Goal: Information Seeking & Learning: Learn about a topic

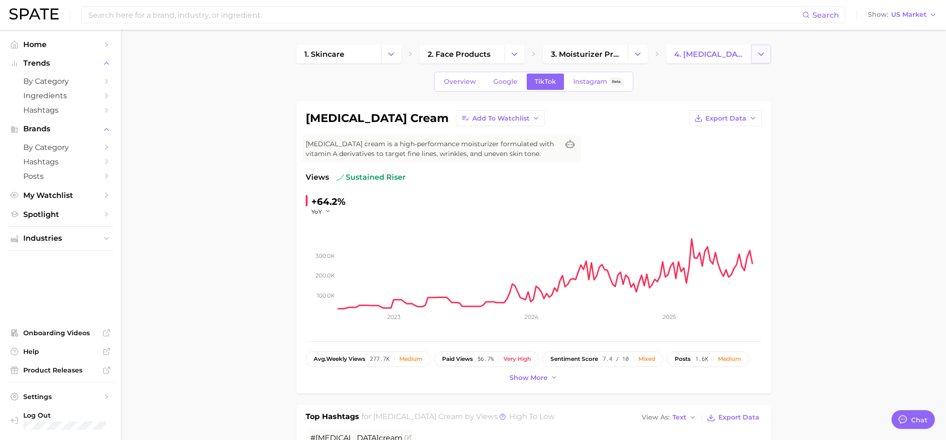
click at [766, 56] on button "Change Category" at bounding box center [761, 54] width 20 height 19
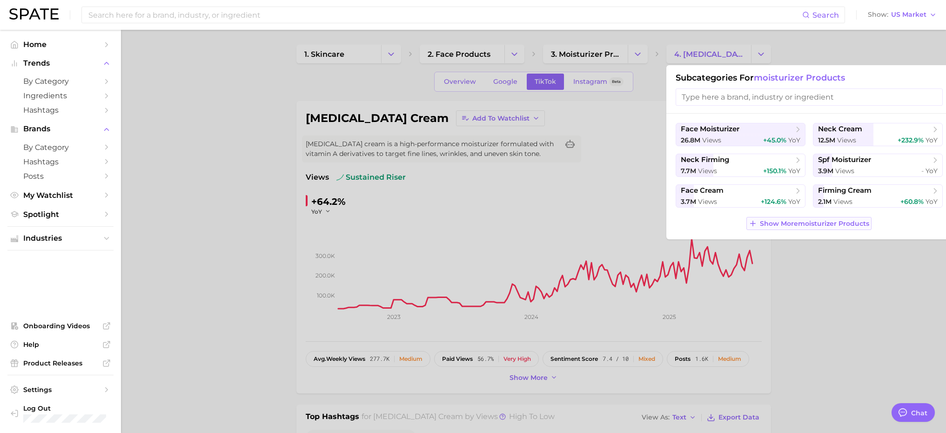
click at [778, 222] on span "Show More moisturizer products" at bounding box center [814, 224] width 109 height 8
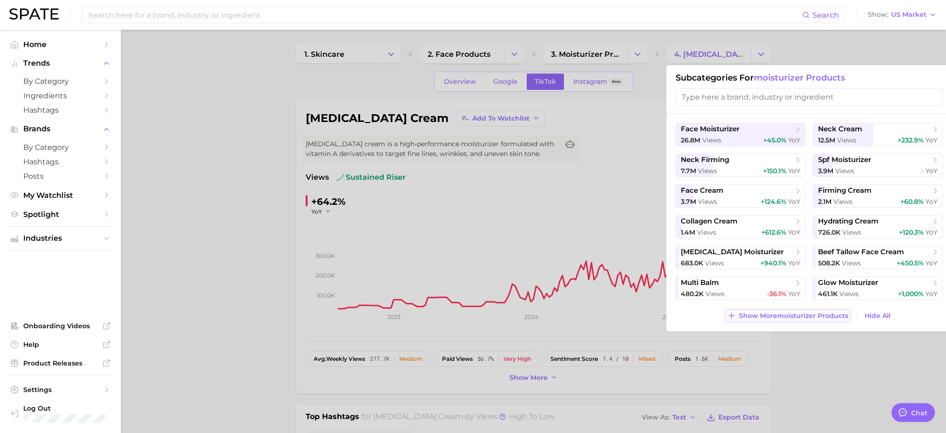
click at [793, 310] on button "Show More moisturizer products" at bounding box center [787, 315] width 125 height 13
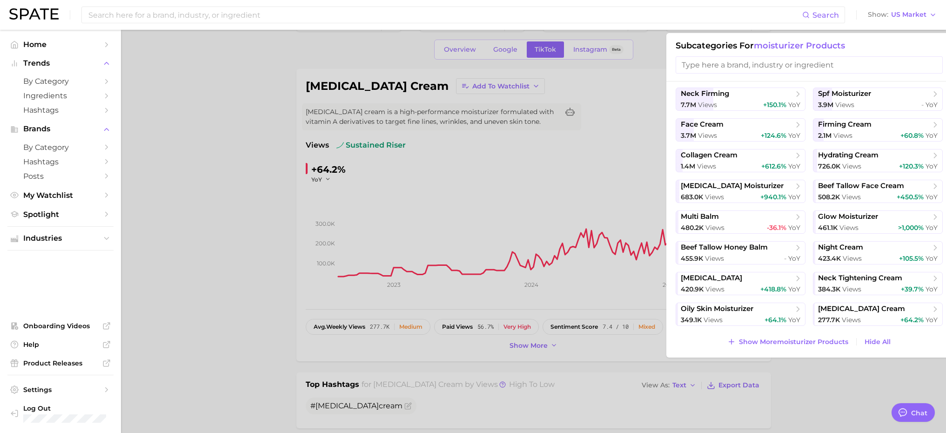
scroll to position [47, 0]
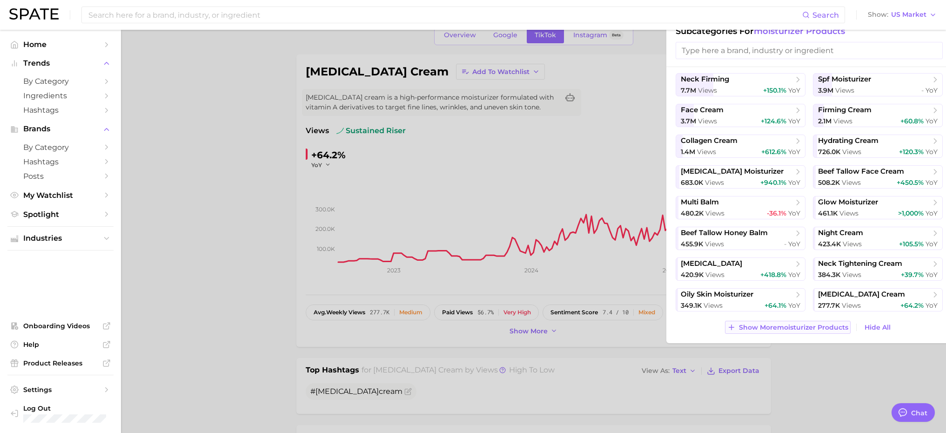
click at [793, 328] on span "Show More moisturizer products" at bounding box center [793, 327] width 109 height 8
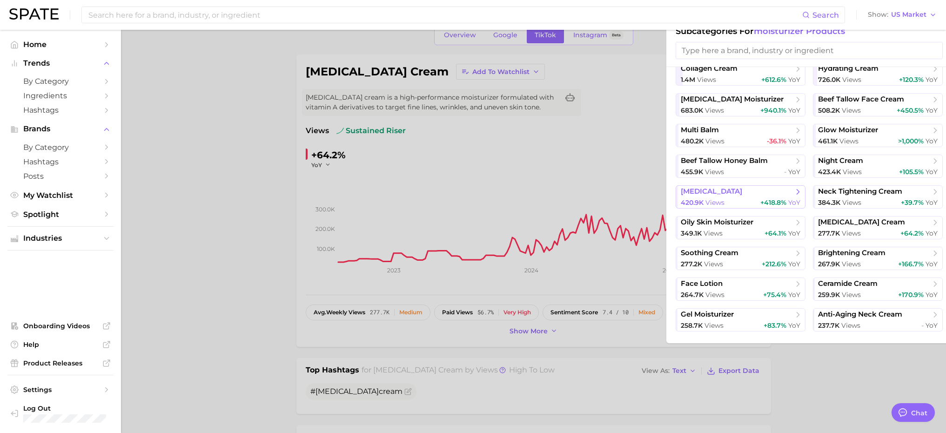
scroll to position [126, 0]
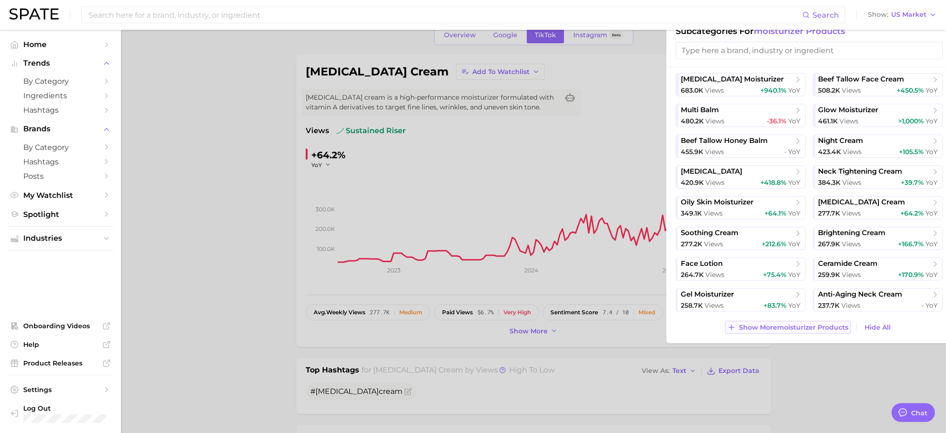
click at [789, 329] on span "Show More moisturizer products" at bounding box center [793, 327] width 109 height 8
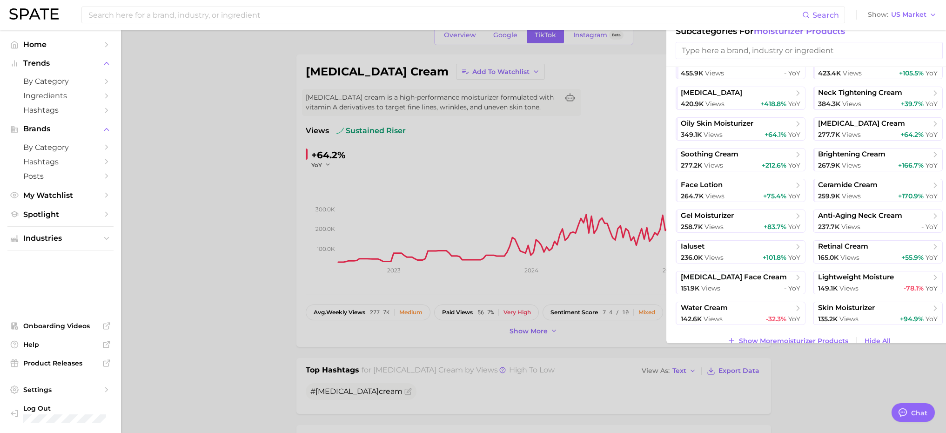
scroll to position [218, 0]
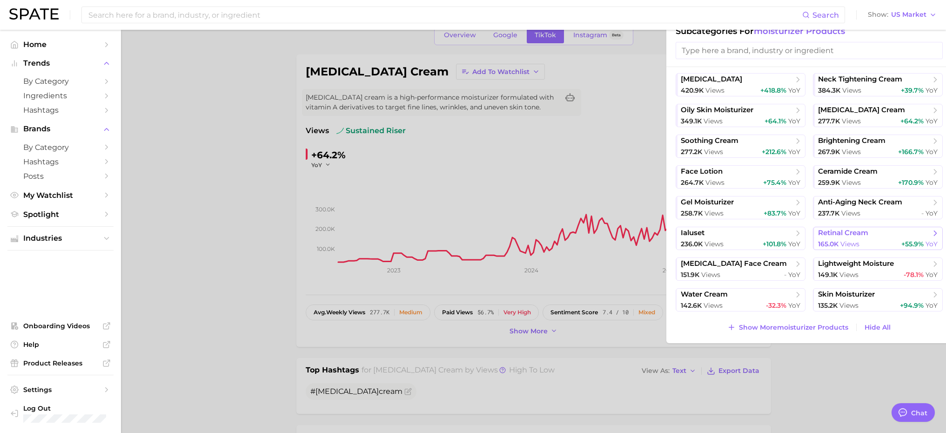
click at [839, 228] on span "retinal cream" at bounding box center [843, 232] width 50 height 9
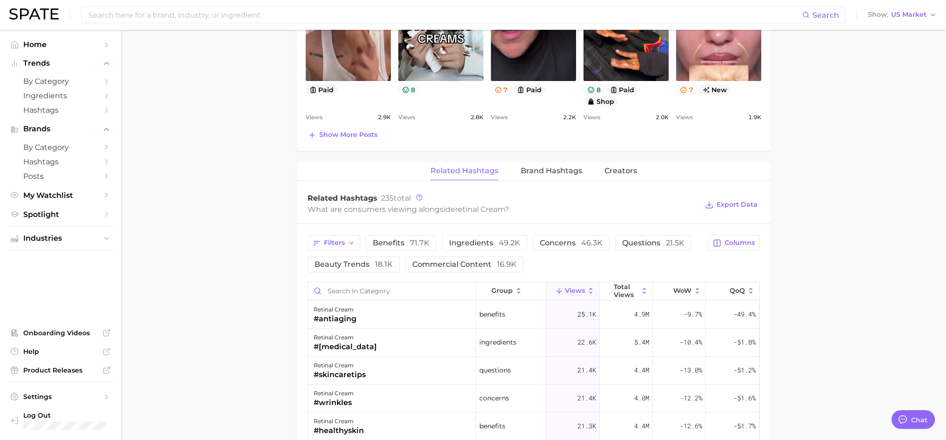
scroll to position [605, 0]
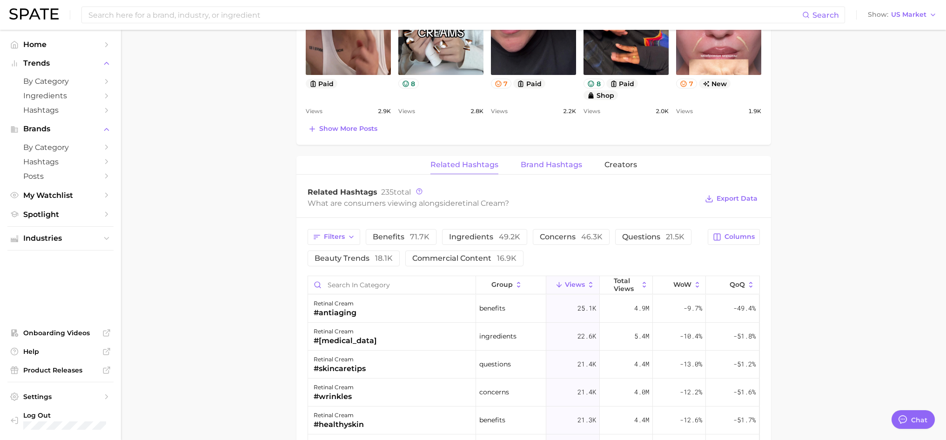
click at [549, 167] on span "Brand Hashtags" at bounding box center [551, 164] width 61 height 8
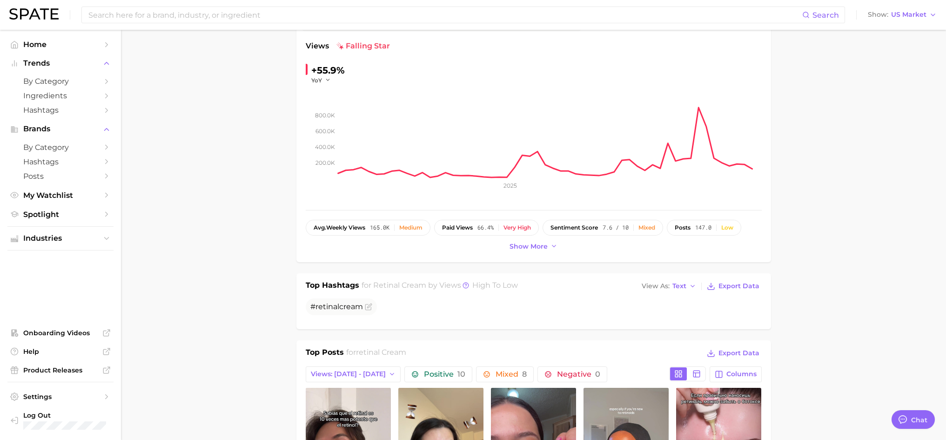
scroll to position [0, 0]
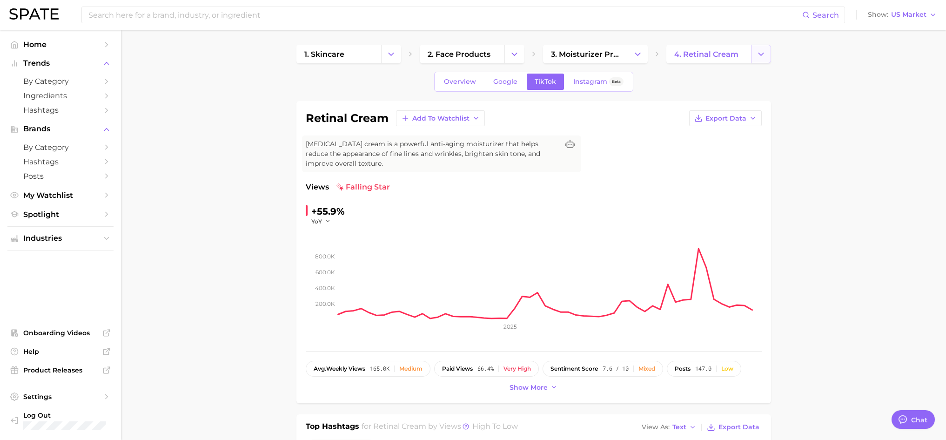
click at [765, 54] on icon "Change Category" at bounding box center [761, 54] width 10 height 10
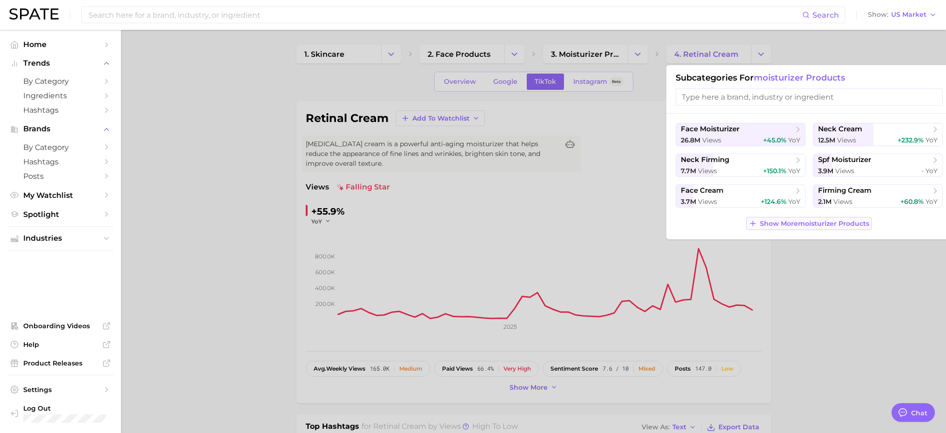
click at [779, 224] on span "Show More moisturizer products" at bounding box center [814, 224] width 109 height 8
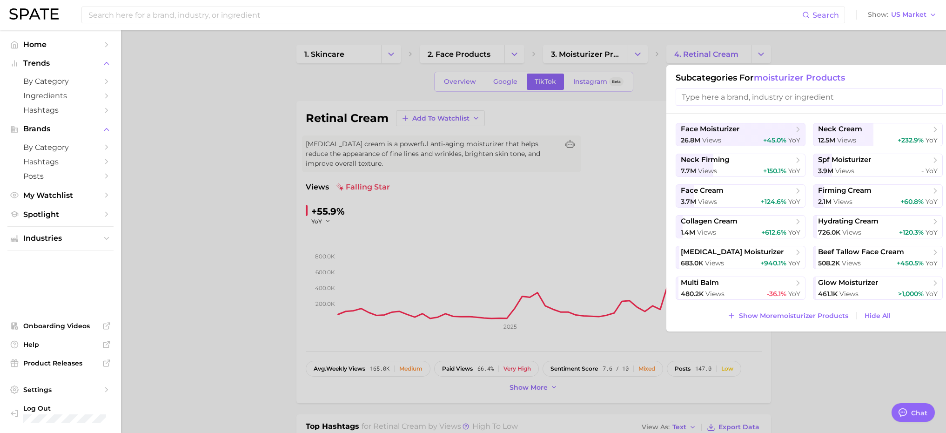
click at [785, 102] on input "search" at bounding box center [808, 96] width 267 height 17
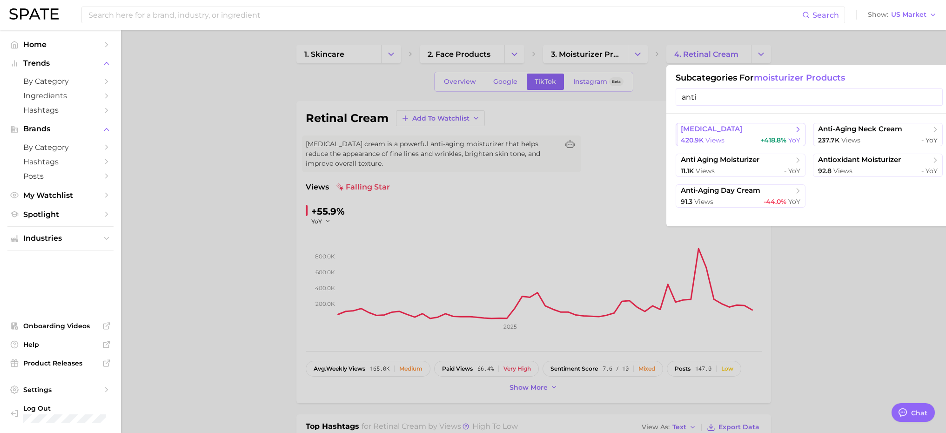
type input "anti"
click at [735, 127] on span "[MEDICAL_DATA]" at bounding box center [711, 129] width 61 height 9
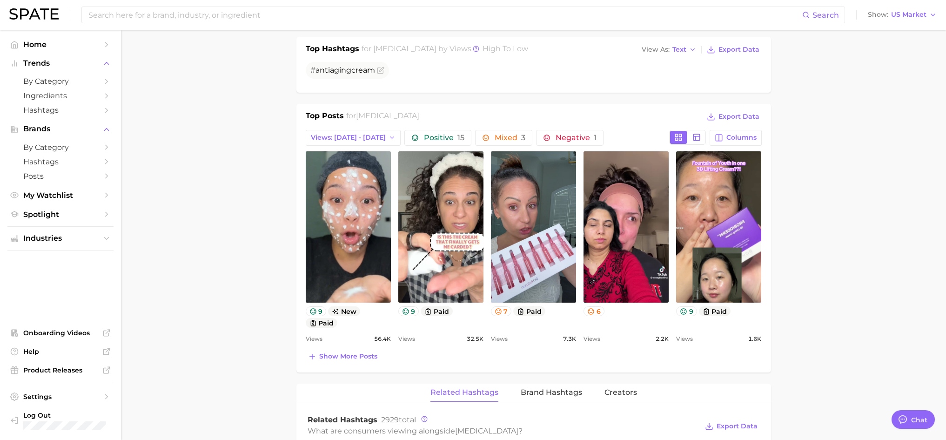
scroll to position [465, 0]
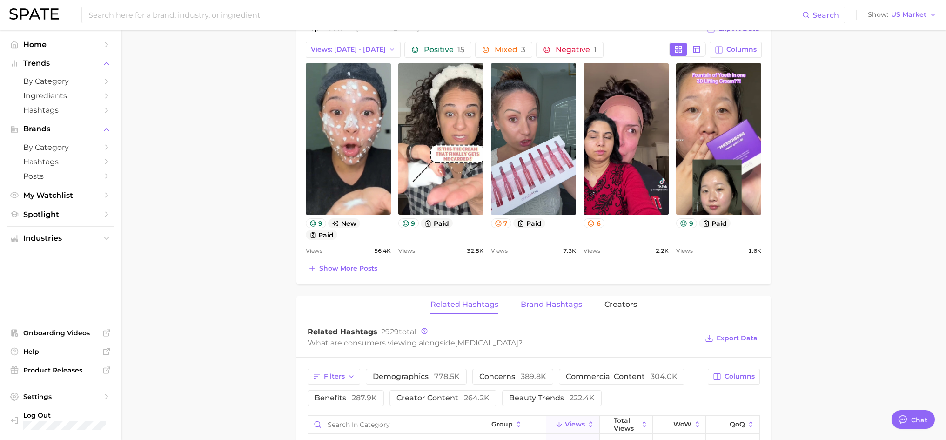
click at [564, 303] on span "Brand Hashtags" at bounding box center [551, 304] width 61 height 8
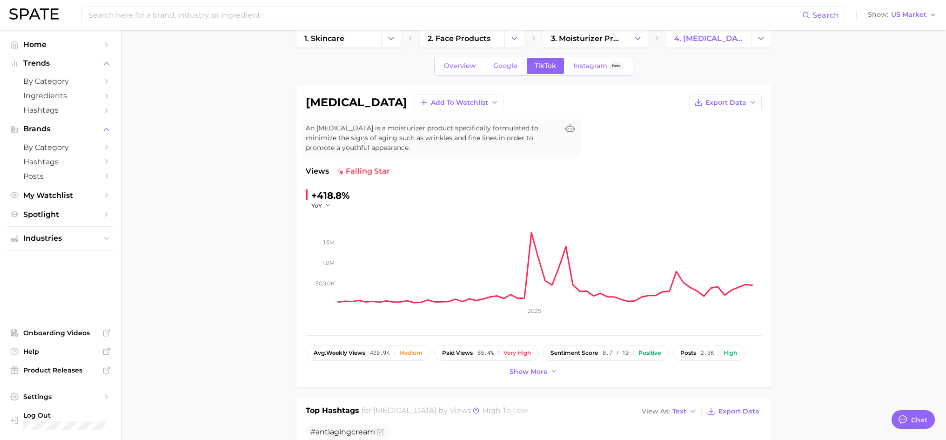
scroll to position [0, 0]
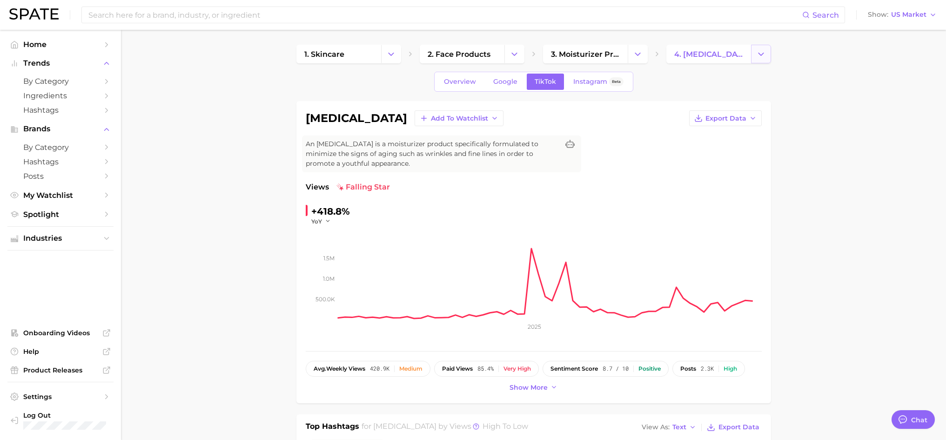
click at [770, 55] on button "Change Category" at bounding box center [761, 54] width 20 height 19
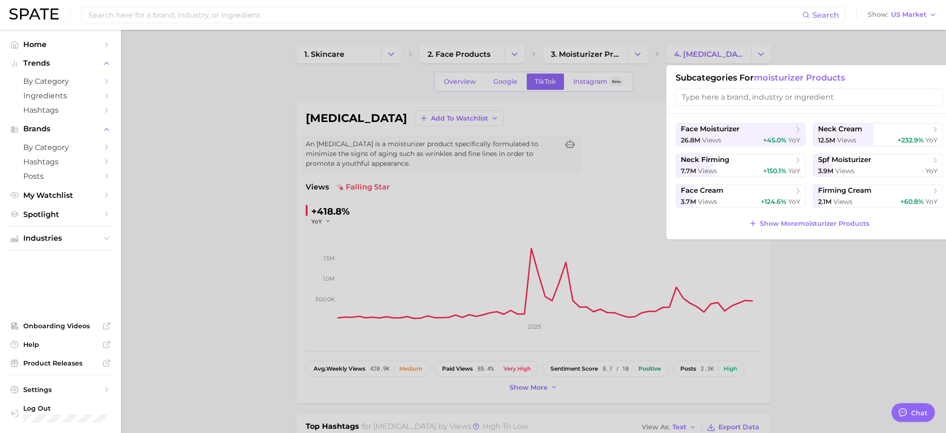
click at [766, 100] on input "search" at bounding box center [808, 96] width 267 height 17
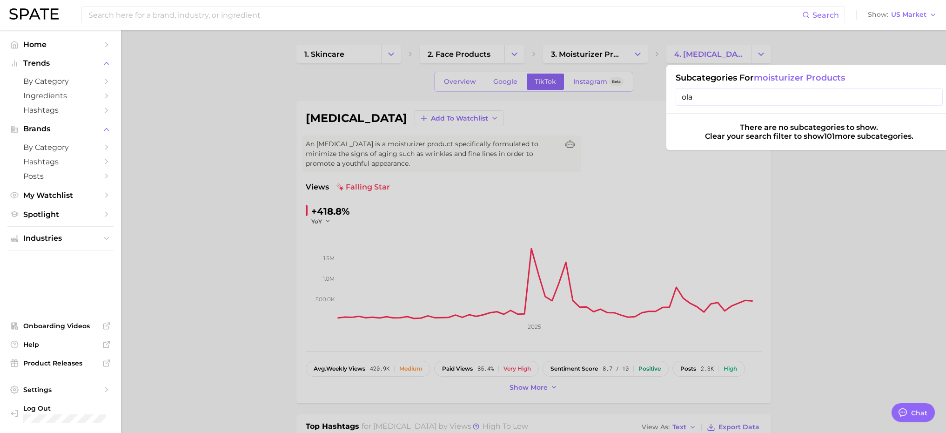
type input "olay"
click at [931, 97] on input "olay" at bounding box center [808, 96] width 267 height 17
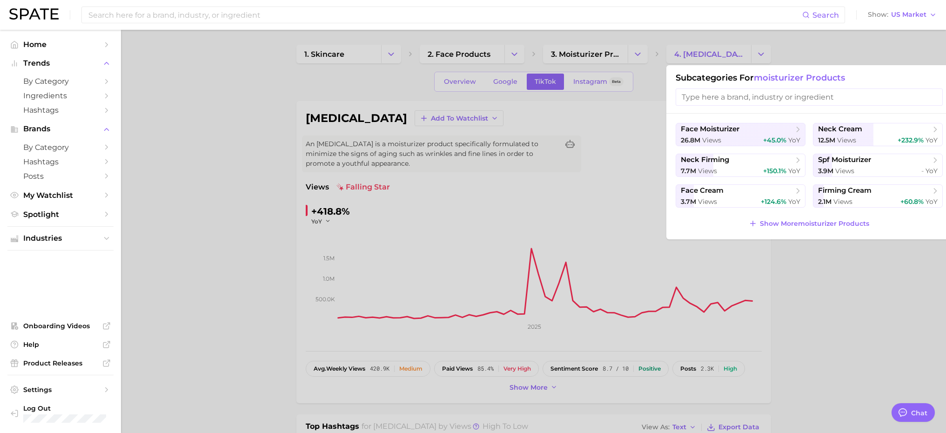
click at [777, 98] on input "search" at bounding box center [808, 96] width 267 height 17
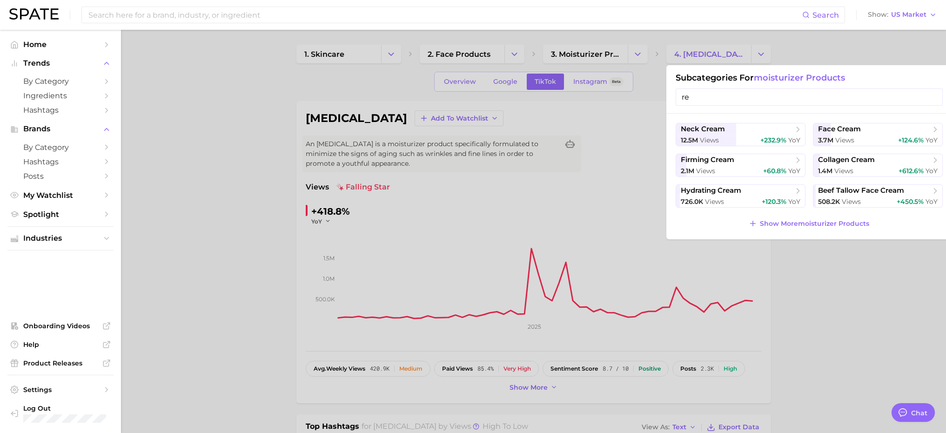
type input "r"
type input "m"
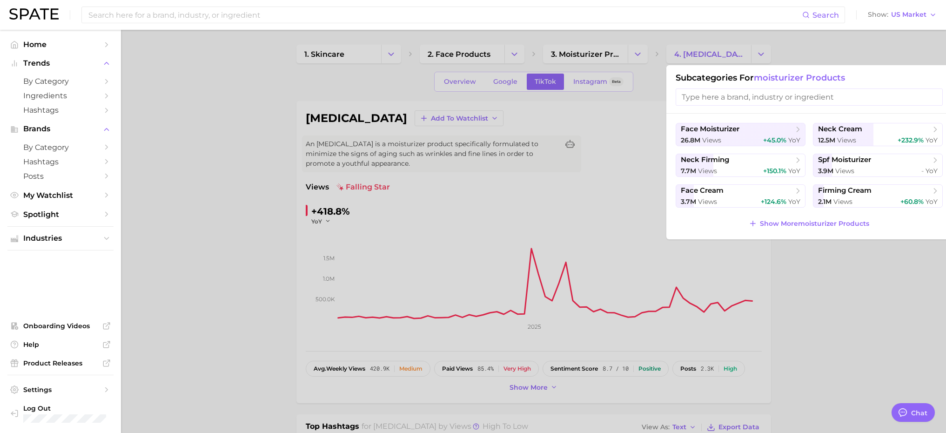
click at [839, 303] on div at bounding box center [473, 216] width 946 height 433
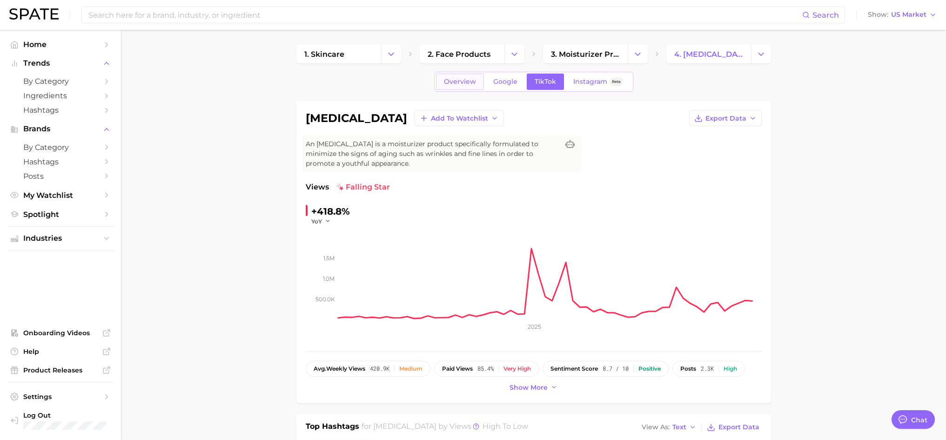
click at [470, 81] on span "Overview" at bounding box center [460, 82] width 32 height 8
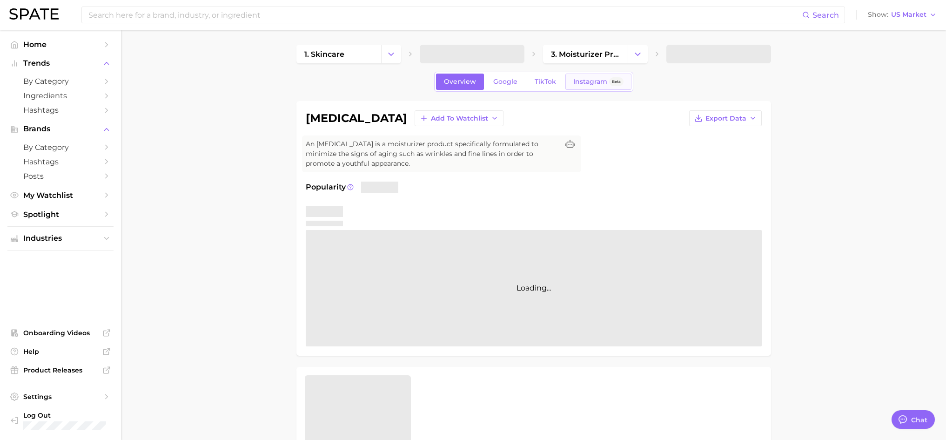
click at [591, 82] on span "Instagram" at bounding box center [590, 82] width 34 height 8
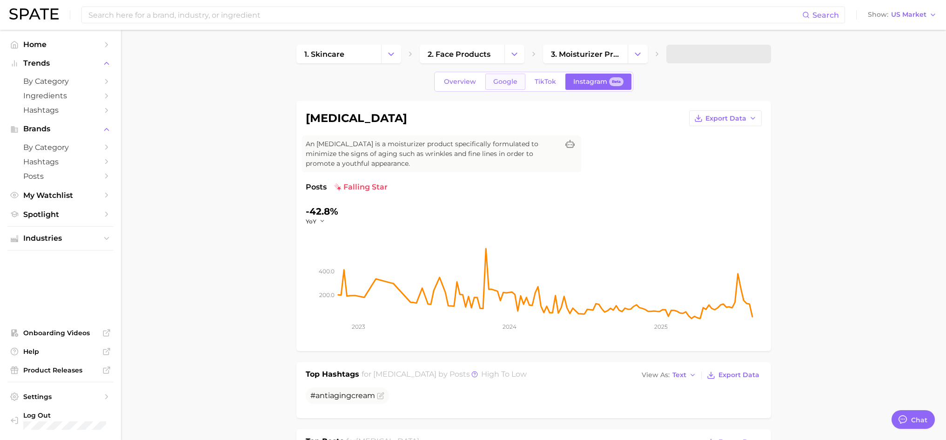
click at [508, 78] on span "Google" at bounding box center [505, 82] width 24 height 8
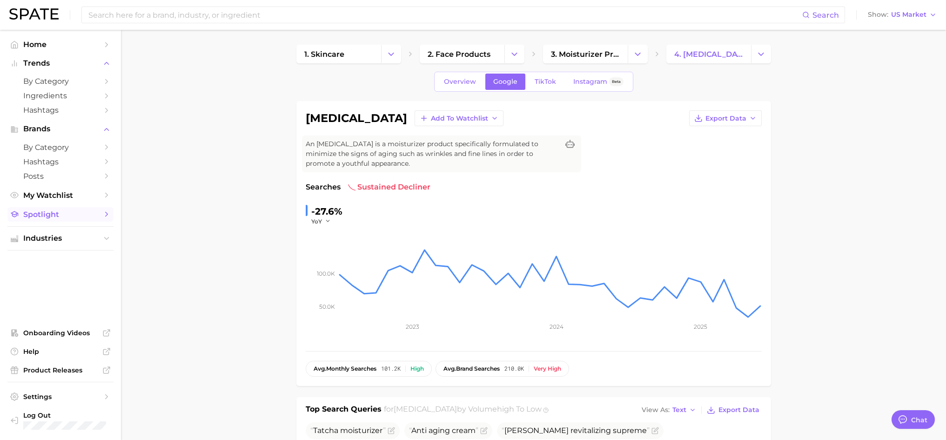
click at [73, 211] on span "Spotlight" at bounding box center [60, 214] width 74 height 9
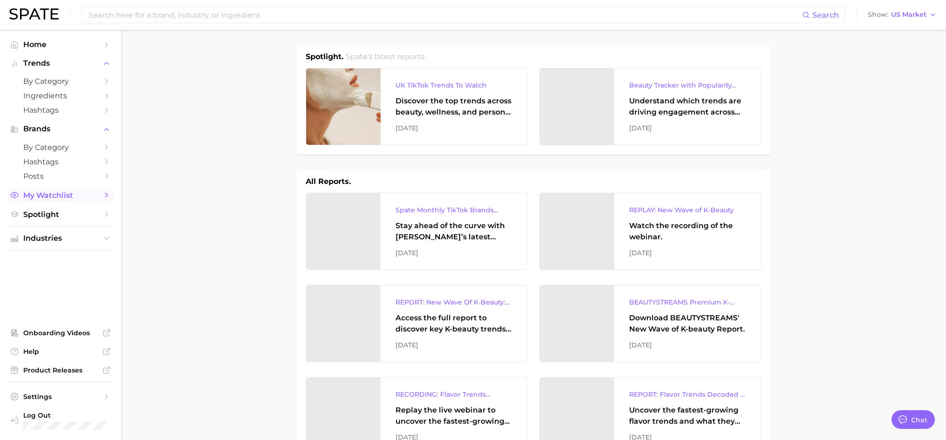
click at [93, 196] on span "My Watchlist" at bounding box center [60, 195] width 74 height 9
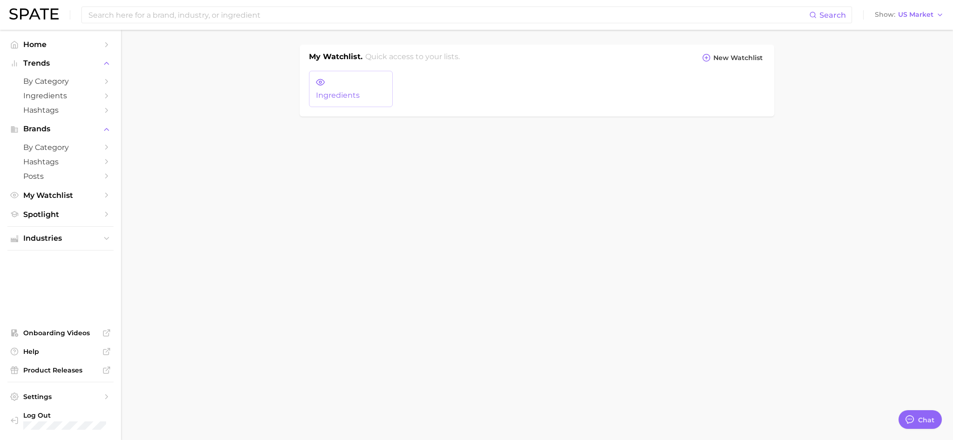
click at [344, 88] on link "Ingredients" at bounding box center [351, 89] width 84 height 36
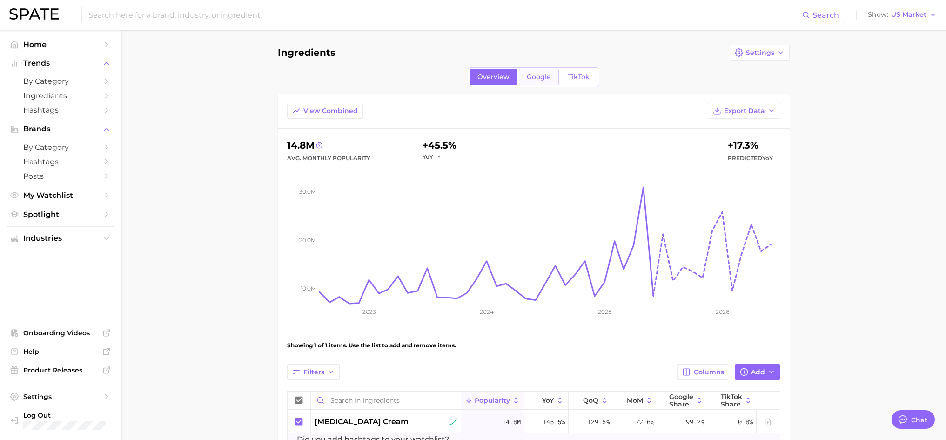
click at [541, 77] on span "Google" at bounding box center [539, 77] width 24 height 8
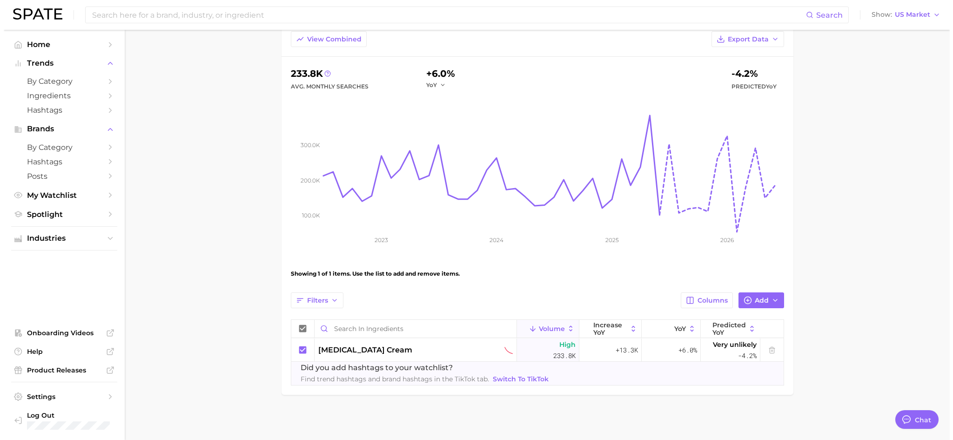
scroll to position [73, 0]
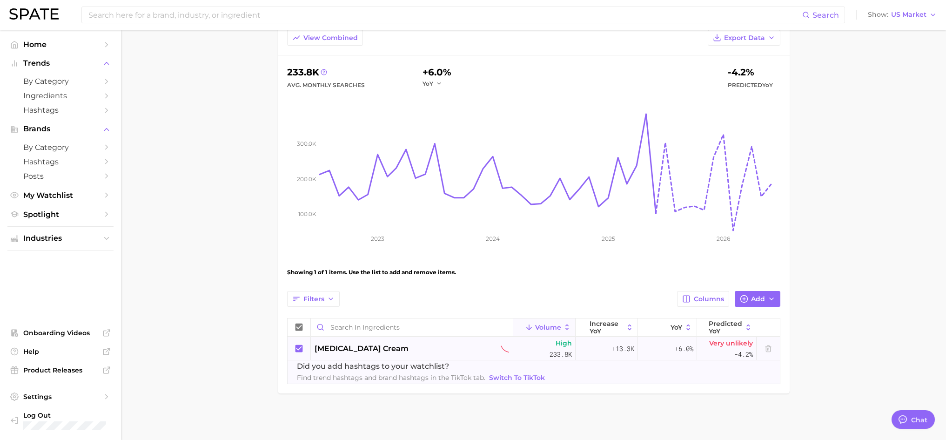
click at [356, 350] on span "[MEDICAL_DATA] cream" at bounding box center [361, 348] width 94 height 11
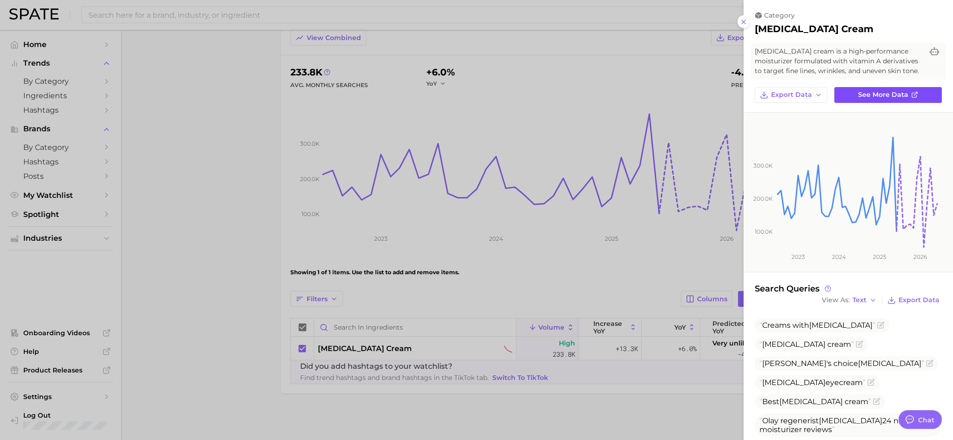
click at [884, 93] on span "See more data" at bounding box center [883, 95] width 50 height 8
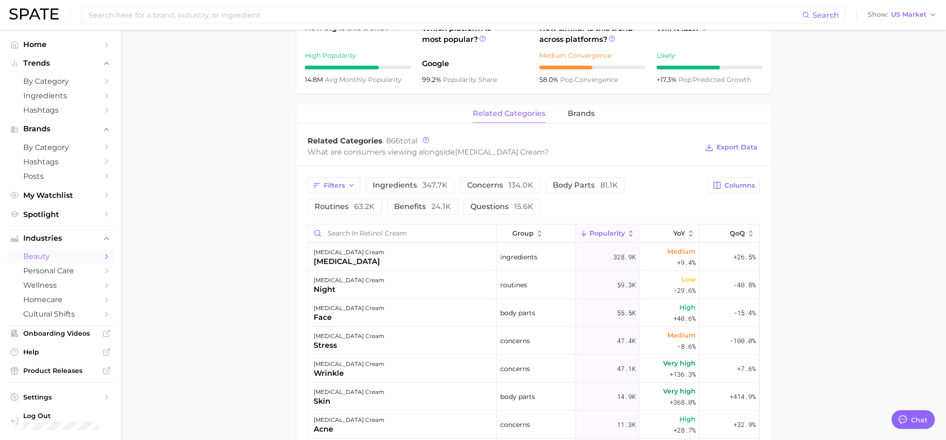
scroll to position [372, 0]
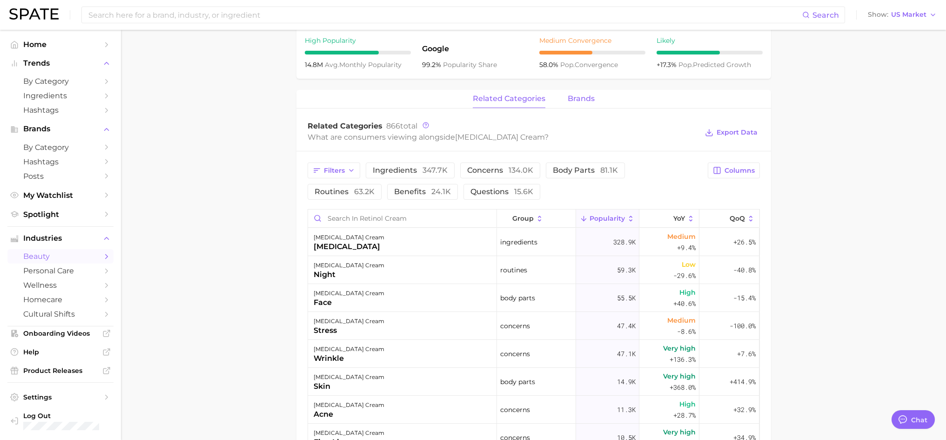
click at [579, 100] on span "brands" at bounding box center [581, 98] width 27 height 8
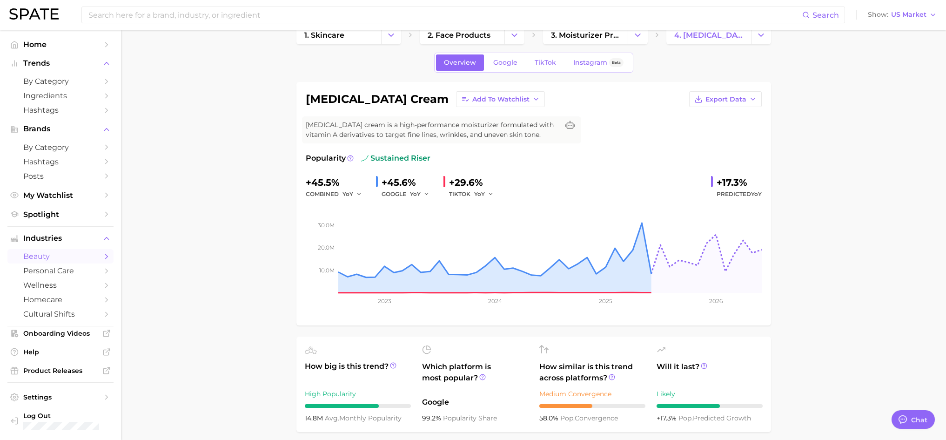
scroll to position [0, 0]
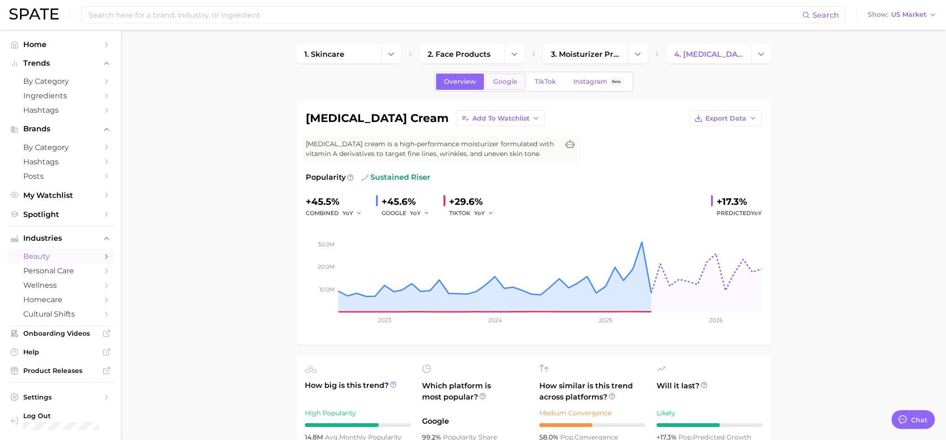
click at [511, 82] on span "Google" at bounding box center [505, 82] width 24 height 8
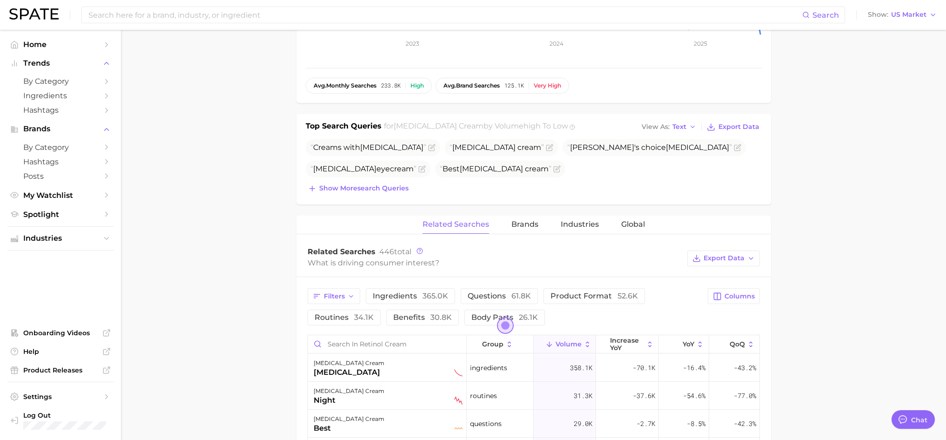
scroll to position [326, 0]
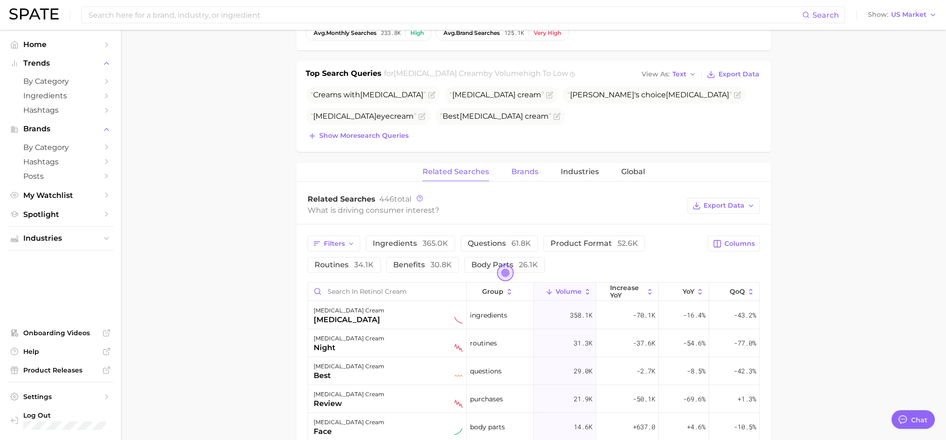
click at [531, 172] on span "Brands" at bounding box center [524, 171] width 27 height 8
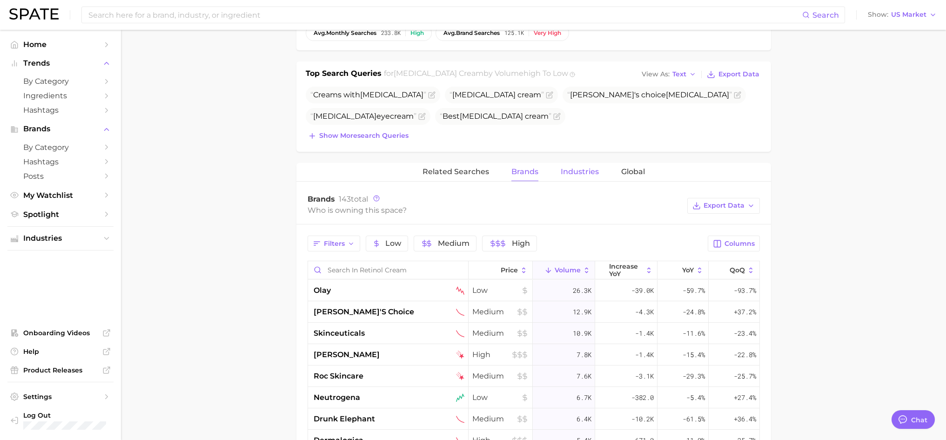
click at [578, 170] on span "Industries" at bounding box center [580, 171] width 38 height 8
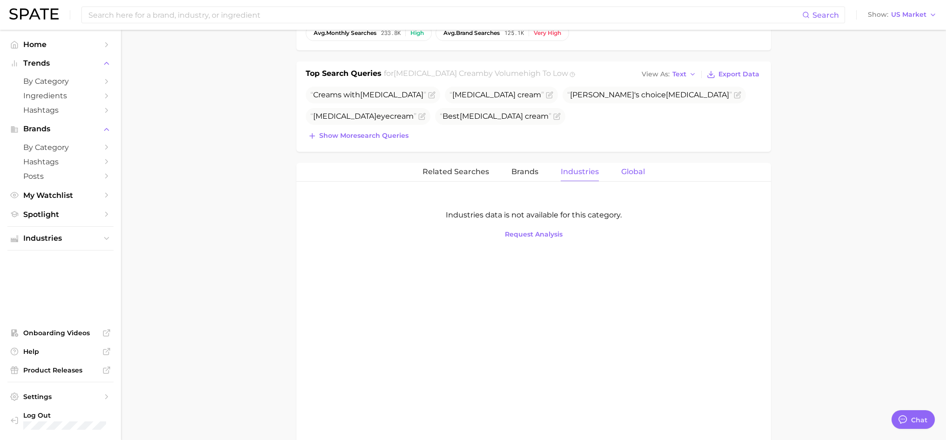
click at [635, 166] on button "Global" at bounding box center [633, 172] width 24 height 18
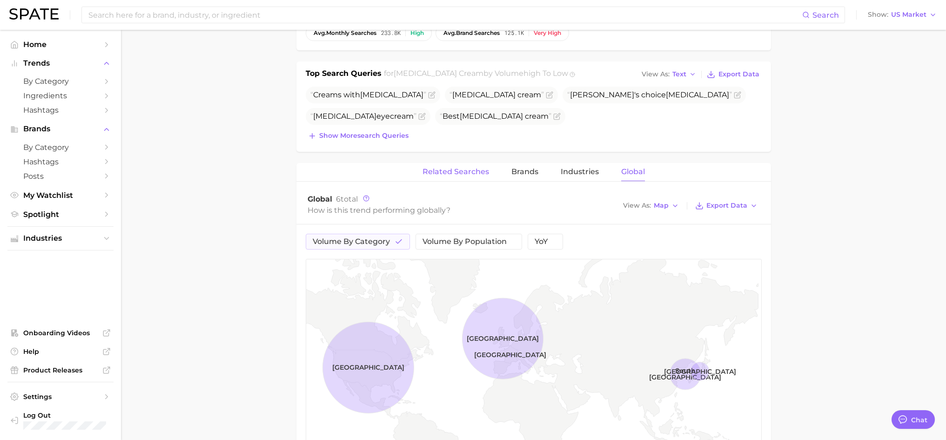
click at [458, 168] on span "Related Searches" at bounding box center [455, 171] width 67 height 8
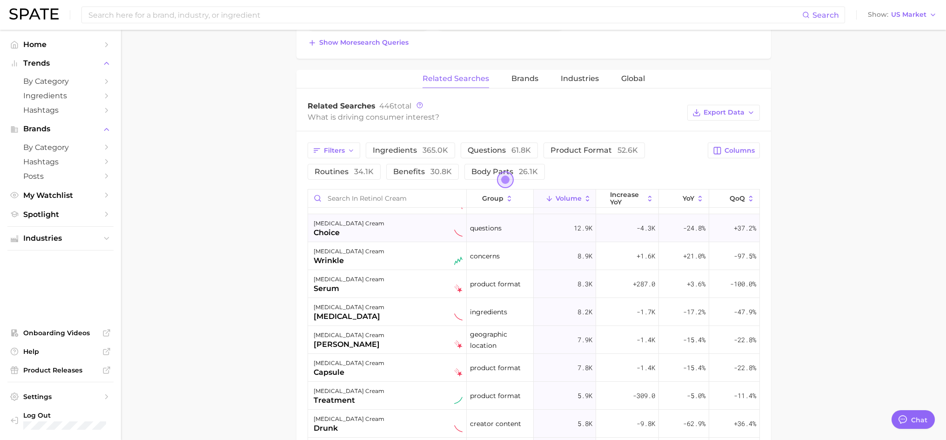
scroll to position [0, 0]
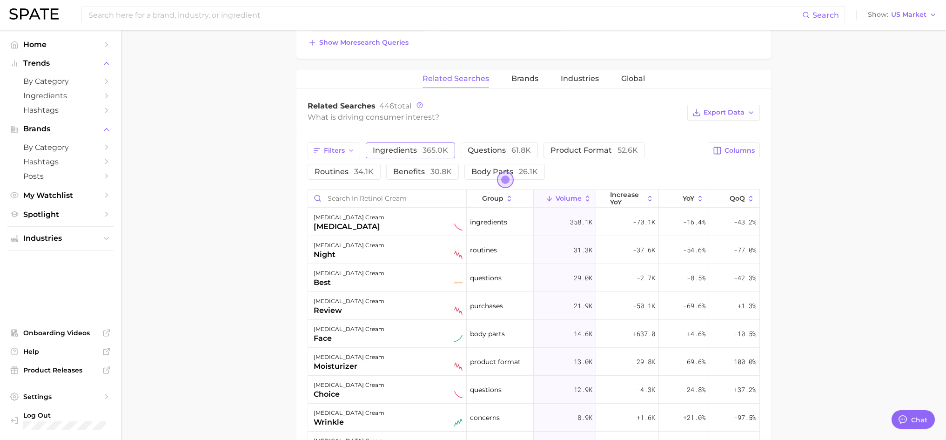
click at [430, 147] on span "365.0k" at bounding box center [435, 150] width 26 height 9
click at [489, 146] on span "questions 61.8k" at bounding box center [512, 150] width 63 height 9
click at [580, 152] on span "product format 52.6k" at bounding box center [619, 150] width 87 height 9
click at [361, 170] on span "34.1k" at bounding box center [364, 171] width 20 height 9
click at [353, 151] on icon "button" at bounding box center [350, 150] width 7 height 7
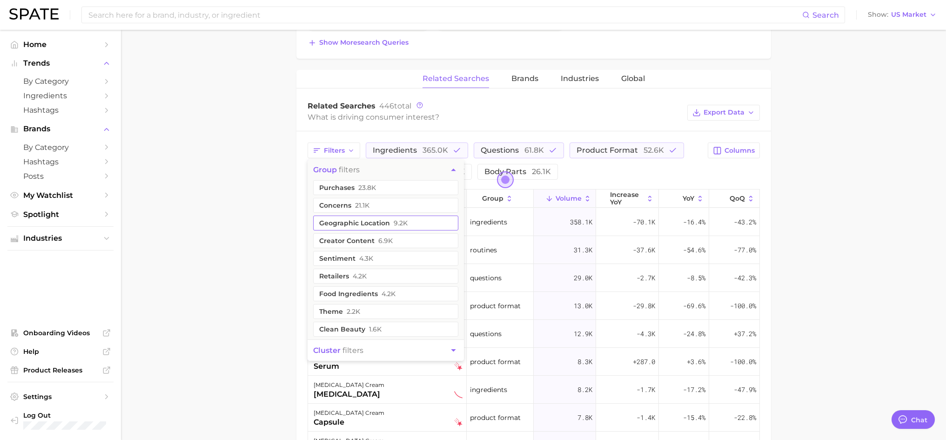
click at [365, 219] on button "geographic location 9.2k" at bounding box center [385, 222] width 145 height 15
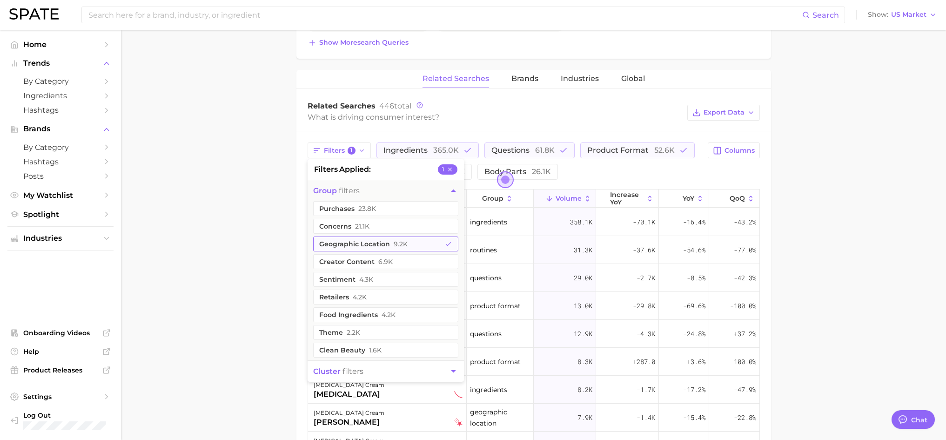
click at [361, 240] on button "geographic location 9.2k" at bounding box center [385, 243] width 145 height 15
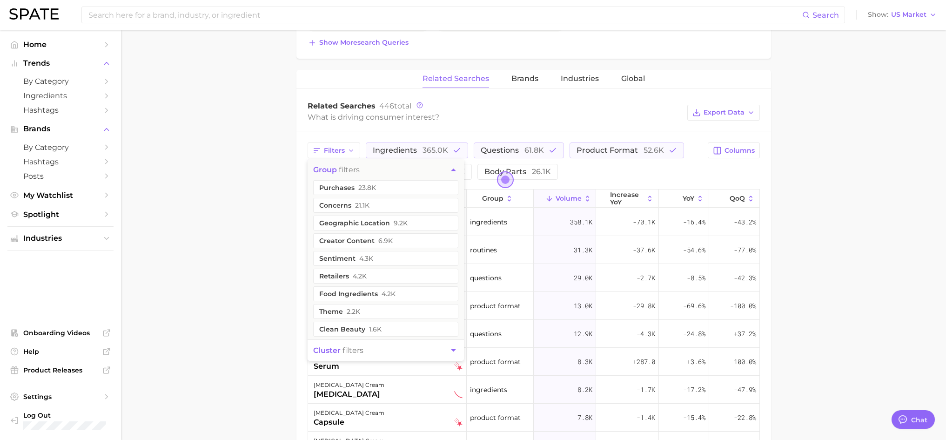
click at [688, 152] on div "Filters group filters purchases 23.8k concerns 21.1k geographic location 9.2k c…" at bounding box center [504, 160] width 395 height 37
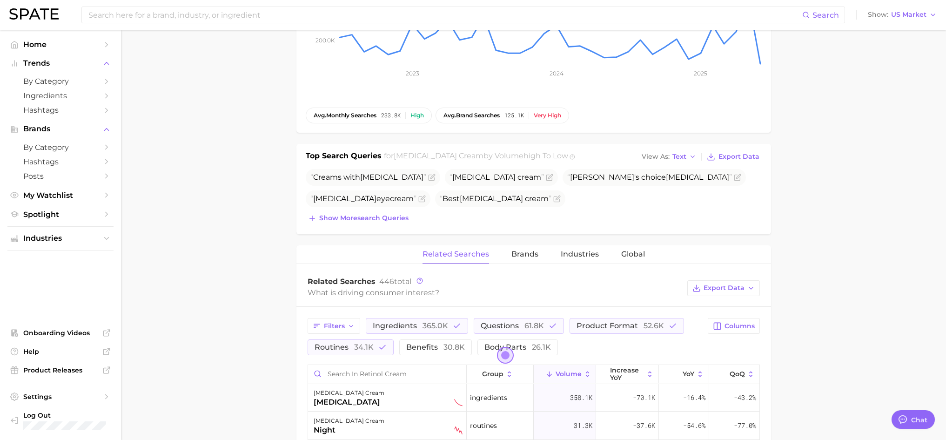
scroll to position [233, 0]
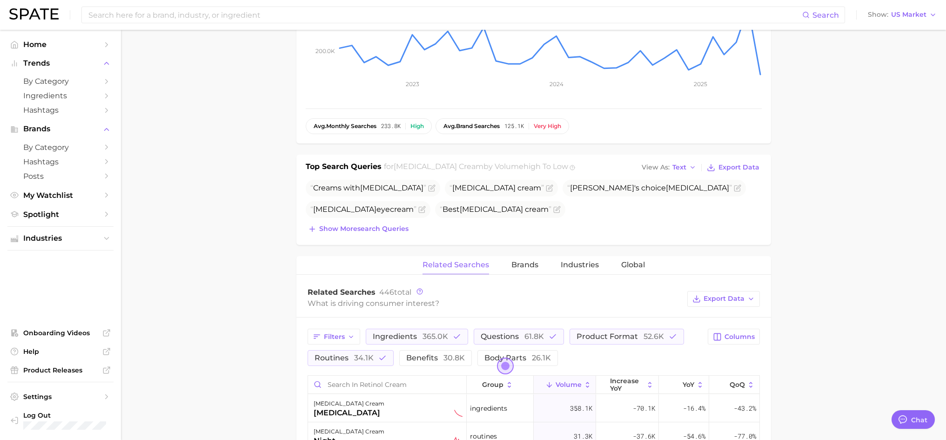
click at [440, 301] on div "What is driving consumer interest?" at bounding box center [494, 303] width 375 height 13
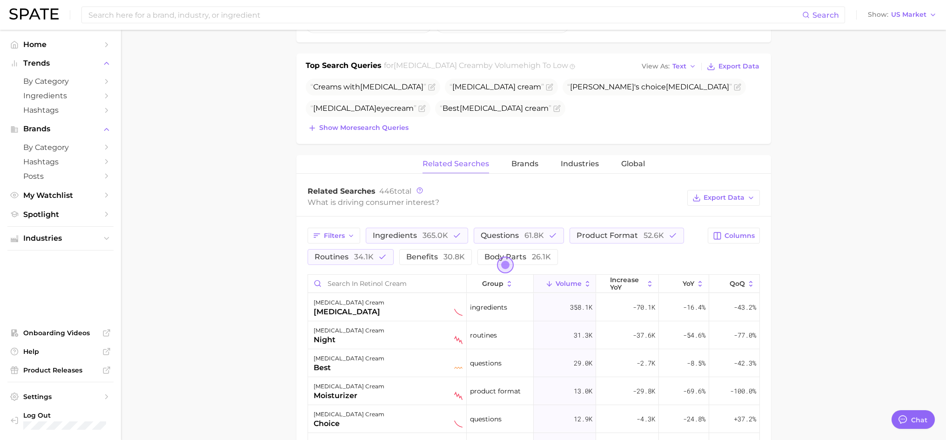
scroll to position [372, 0]
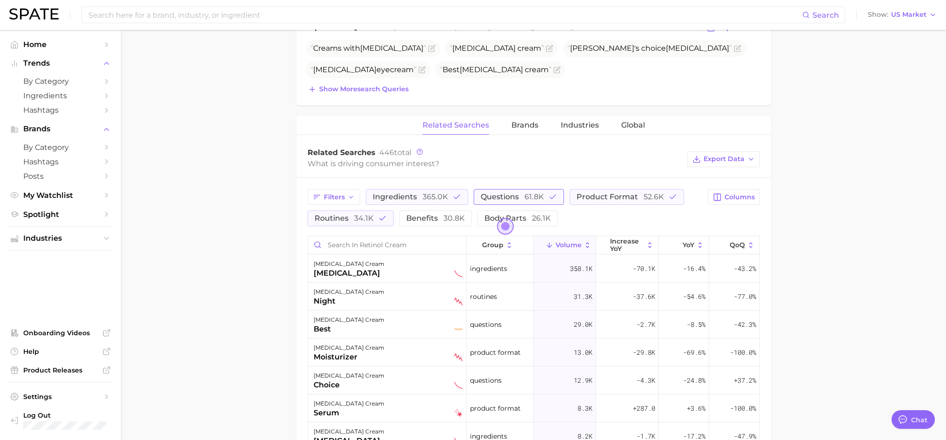
click at [511, 201] on button "questions 61.8k" at bounding box center [519, 197] width 90 height 16
click at [577, 200] on span "product format 52.6k" at bounding box center [606, 196] width 87 height 9
click at [366, 221] on span "34.1k" at bounding box center [364, 218] width 20 height 9
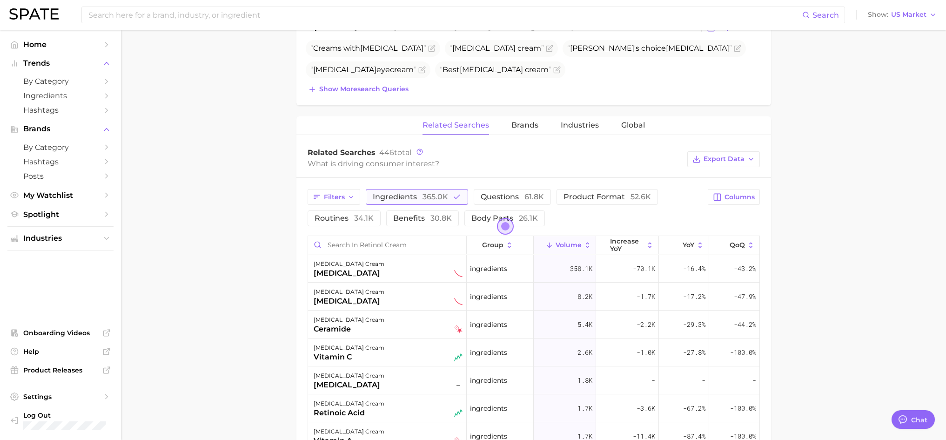
click at [429, 194] on span "365.0k" at bounding box center [435, 196] width 26 height 9
click at [507, 229] on span "Open the dialog" at bounding box center [505, 226] width 17 height 17
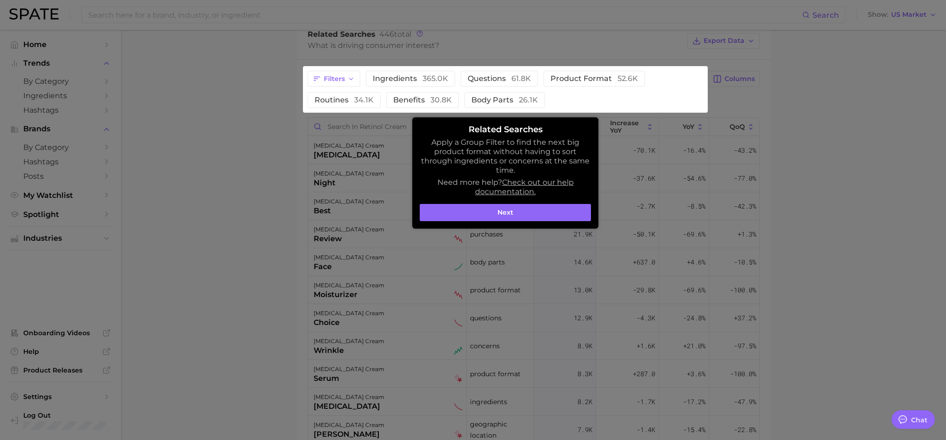
scroll to position [497, 0]
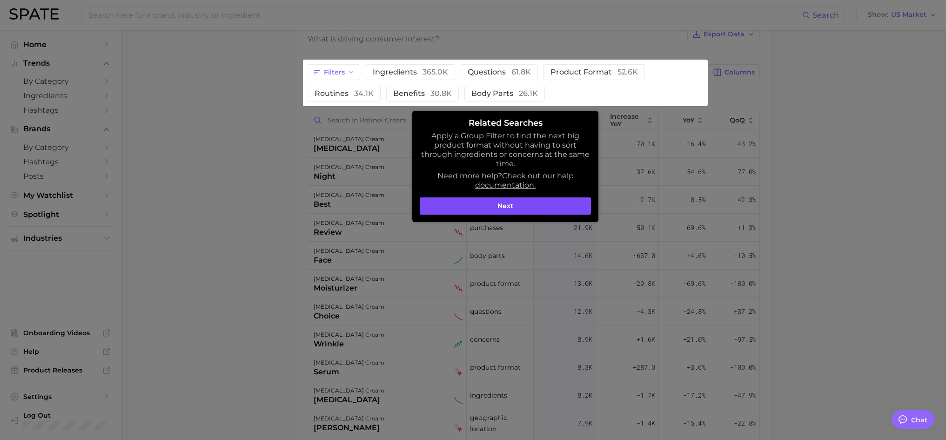
click at [513, 208] on button "Next" at bounding box center [505, 206] width 171 height 18
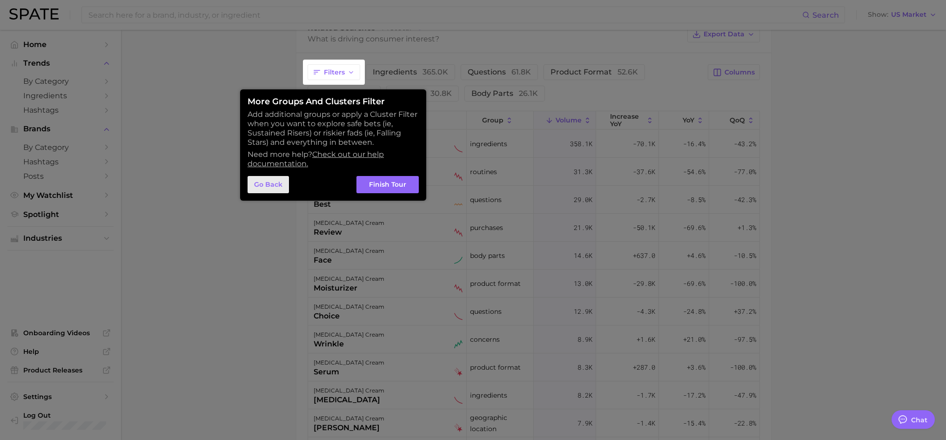
click at [281, 189] on button "Go Back" at bounding box center [267, 185] width 41 height 18
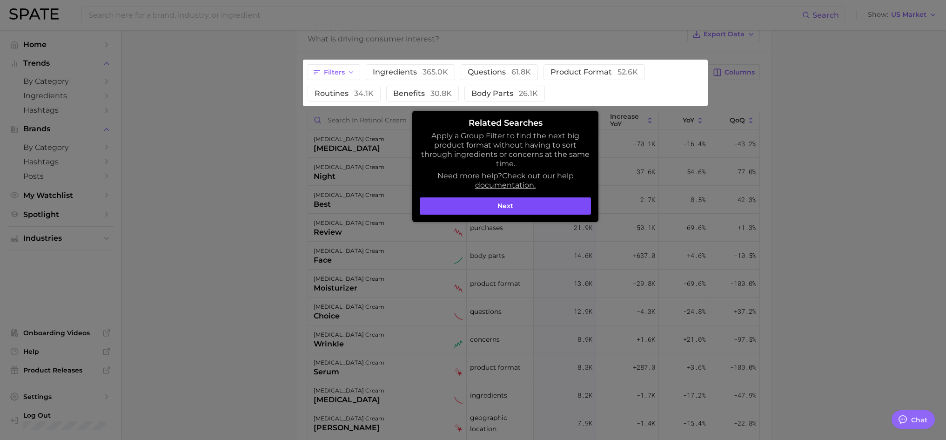
click at [494, 206] on button "Next" at bounding box center [505, 206] width 171 height 18
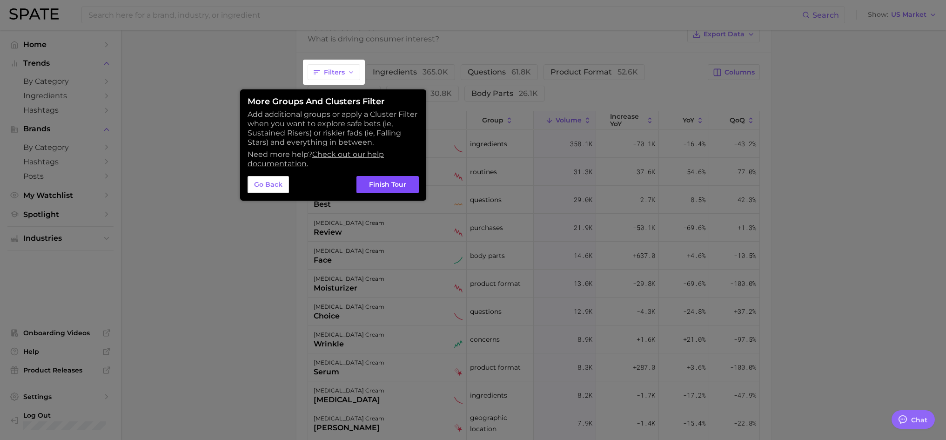
click at [398, 187] on button "Finish Tour" at bounding box center [387, 185] width 62 height 18
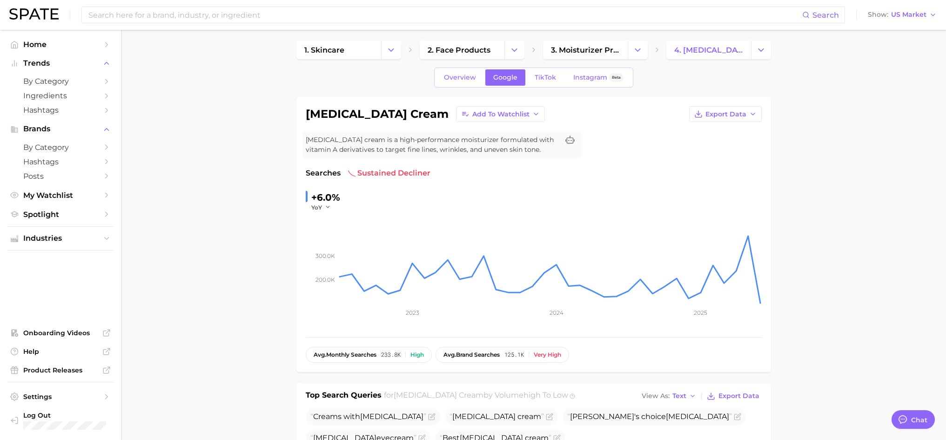
scroll to position [0, 0]
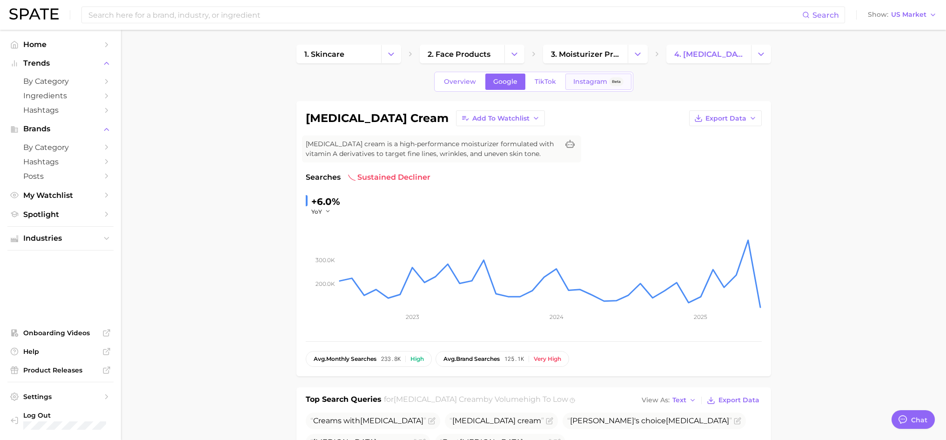
click at [587, 83] on span "Instagram" at bounding box center [590, 82] width 34 height 8
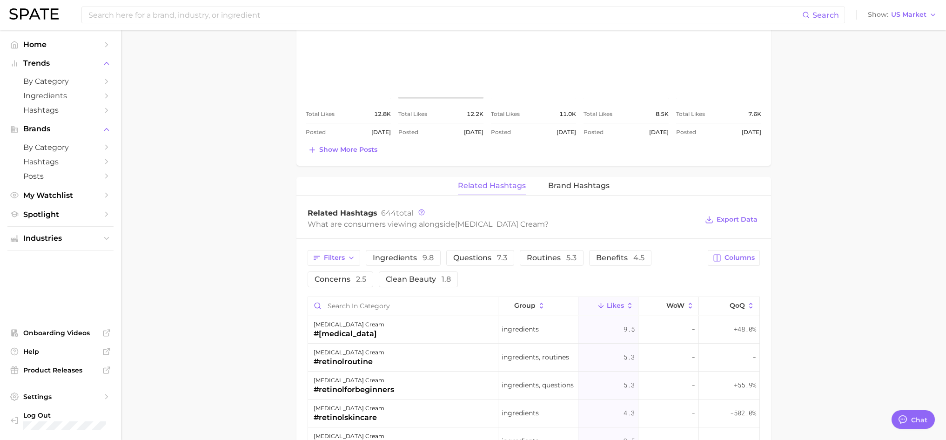
scroll to position [512, 0]
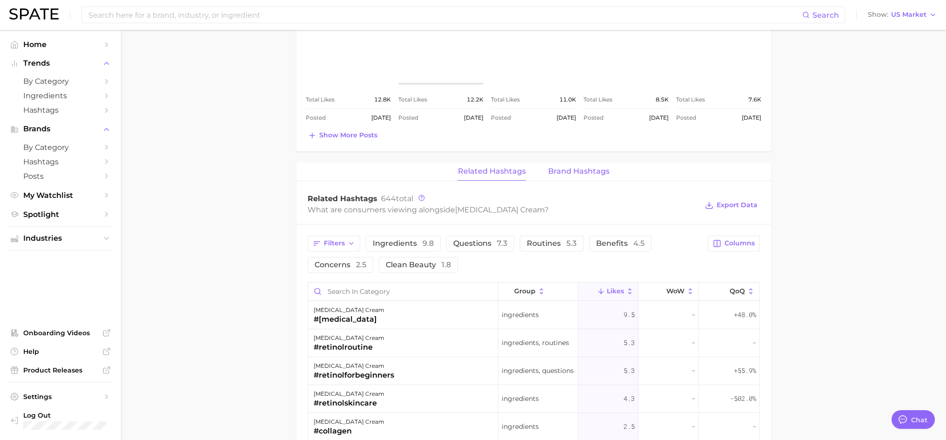
click at [576, 171] on span "Brand Hashtags" at bounding box center [578, 171] width 61 height 8
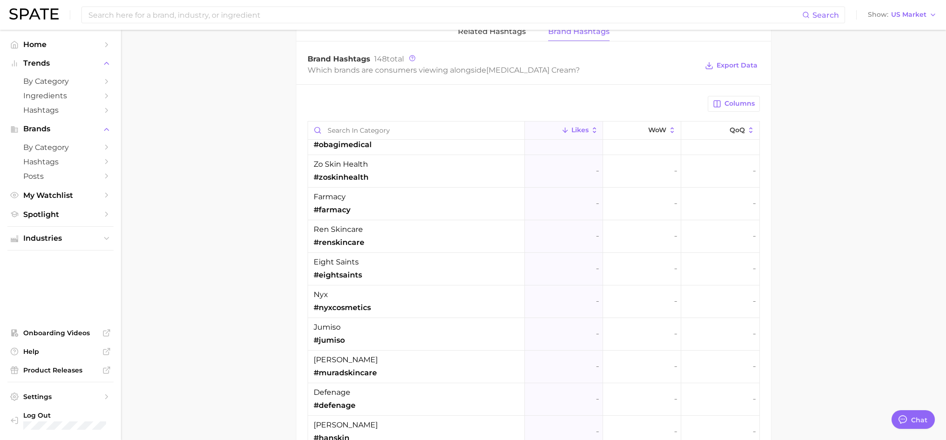
scroll to position [186, 0]
